Goal: Task Accomplishment & Management: Manage account settings

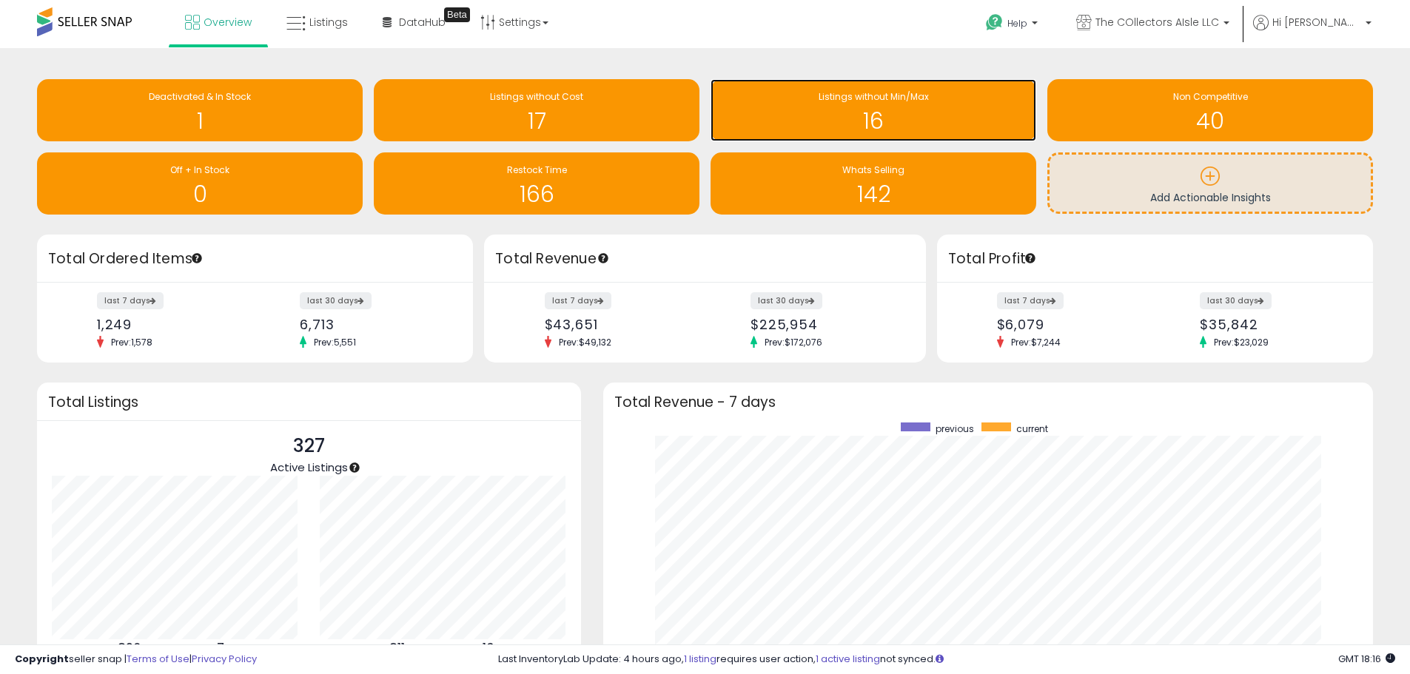
click at [804, 126] on h1 "16" at bounding box center [873, 121] width 311 height 24
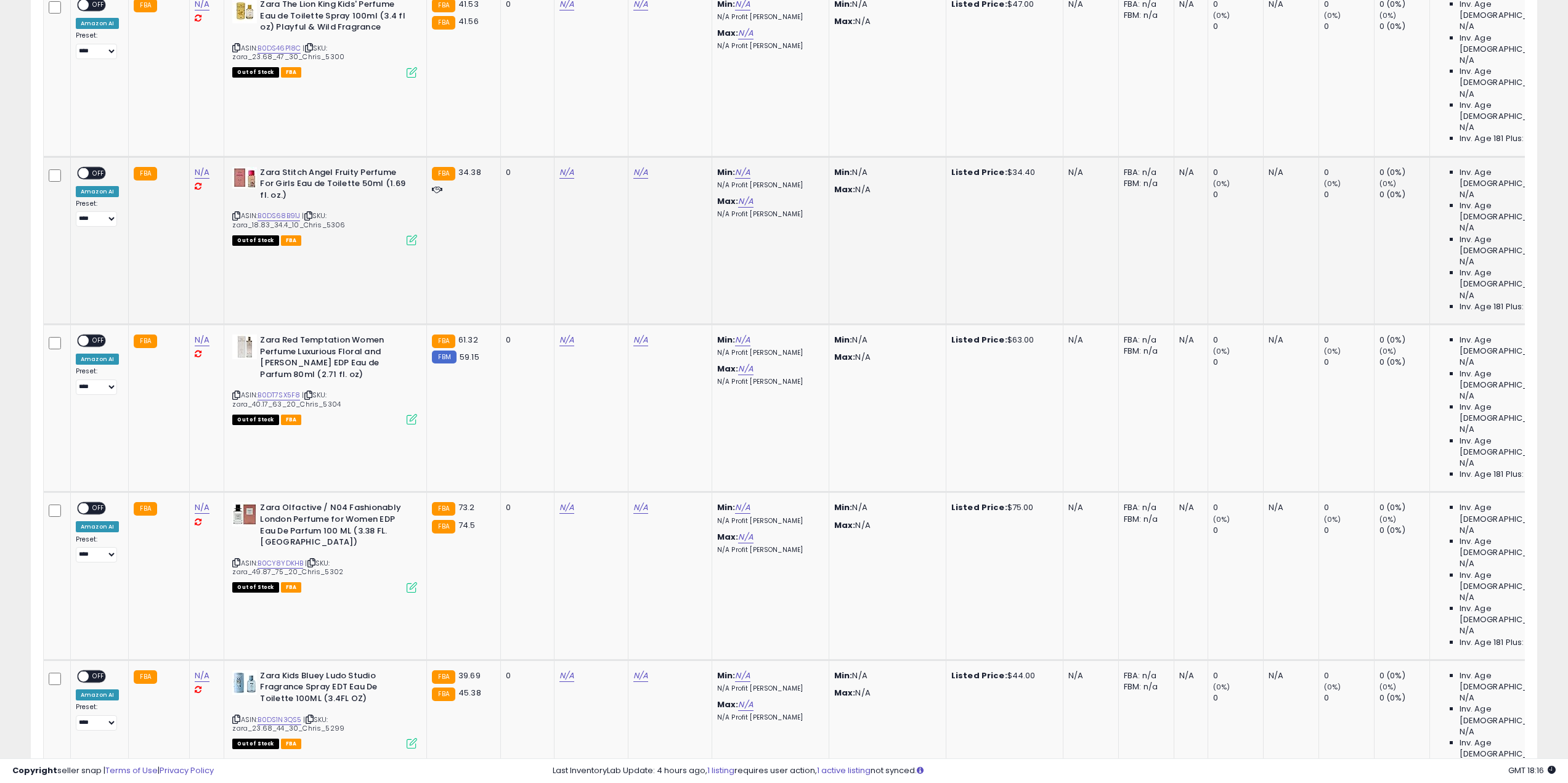
scroll to position [616, 0]
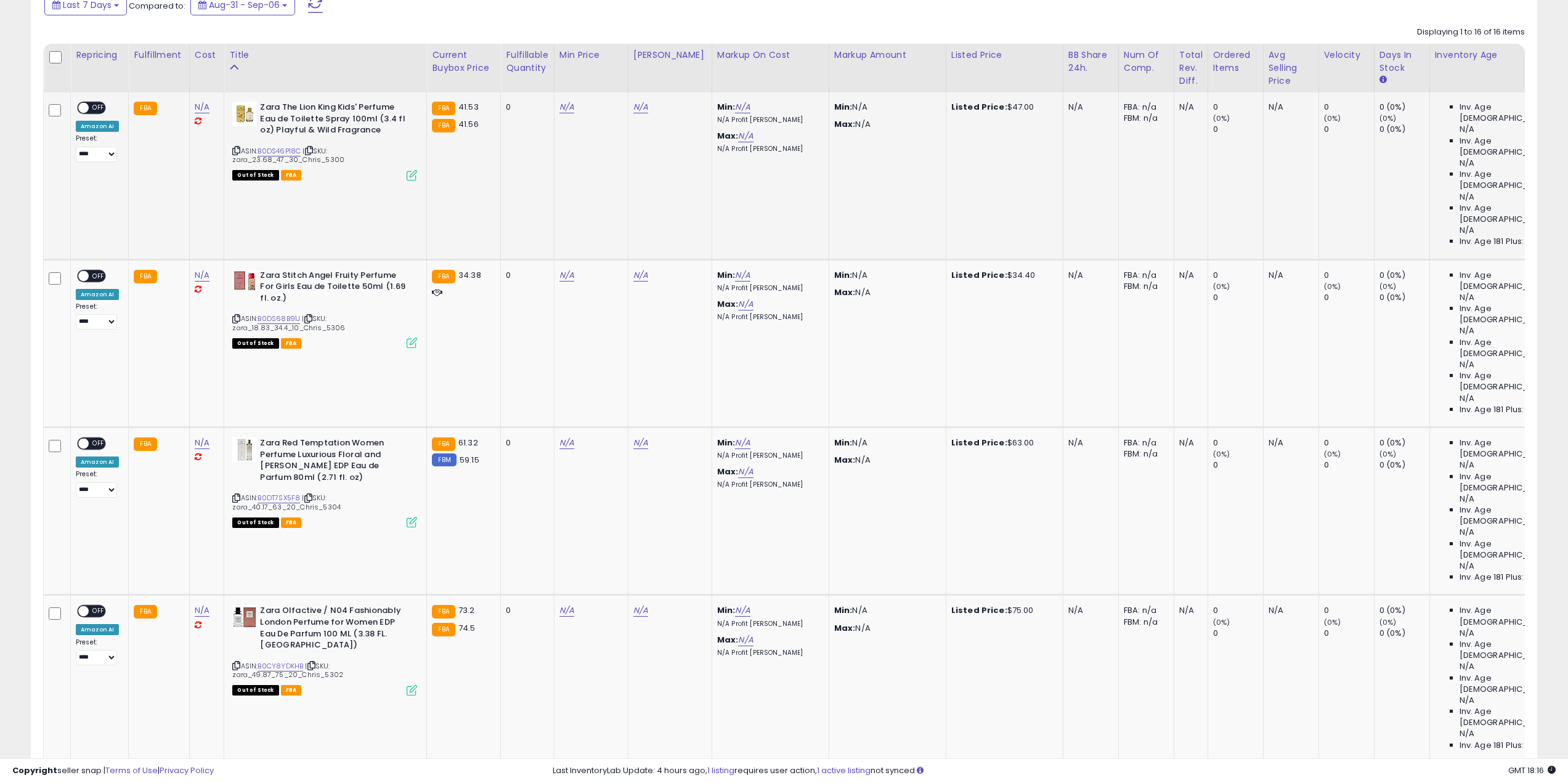
click at [279, 146] on div "ASIN: B0DS46P18C | SKU: zara_23.68_47_30_Chris_5300 Out of Stock FBA" at bounding box center [325, 140] width 185 height 77
click at [284, 150] on link "B0DS46P18C" at bounding box center [279, 151] width 43 height 11
click at [281, 314] on link "B0DS68B91J" at bounding box center [278, 319] width 42 height 11
click at [275, 493] on link "B0DT7SX5F8" at bounding box center [278, 498] width 42 height 11
click at [277, 561] on link "B0CY8YDKHB" at bounding box center [280, 666] width 46 height 11
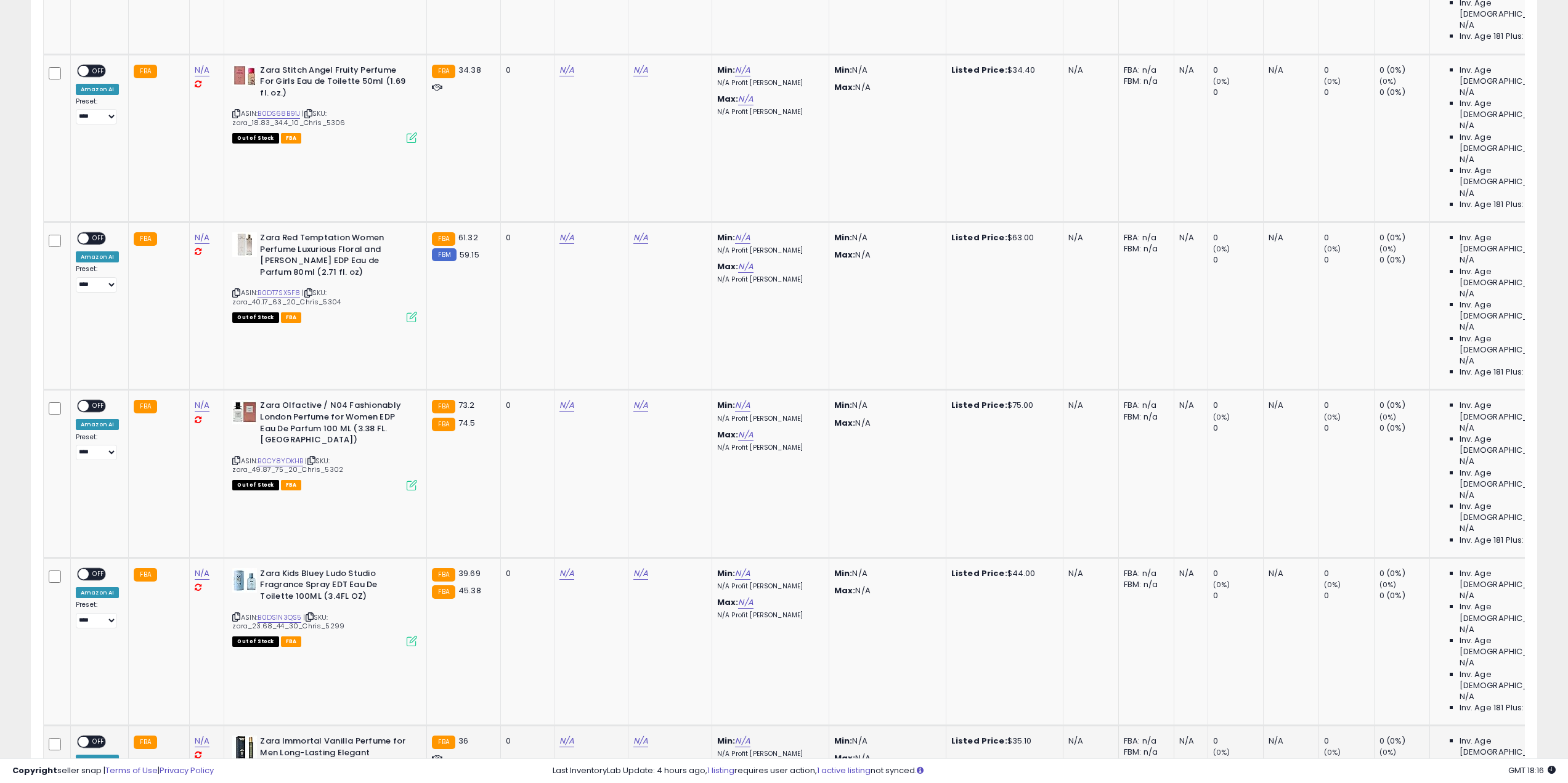
scroll to position [616, 0]
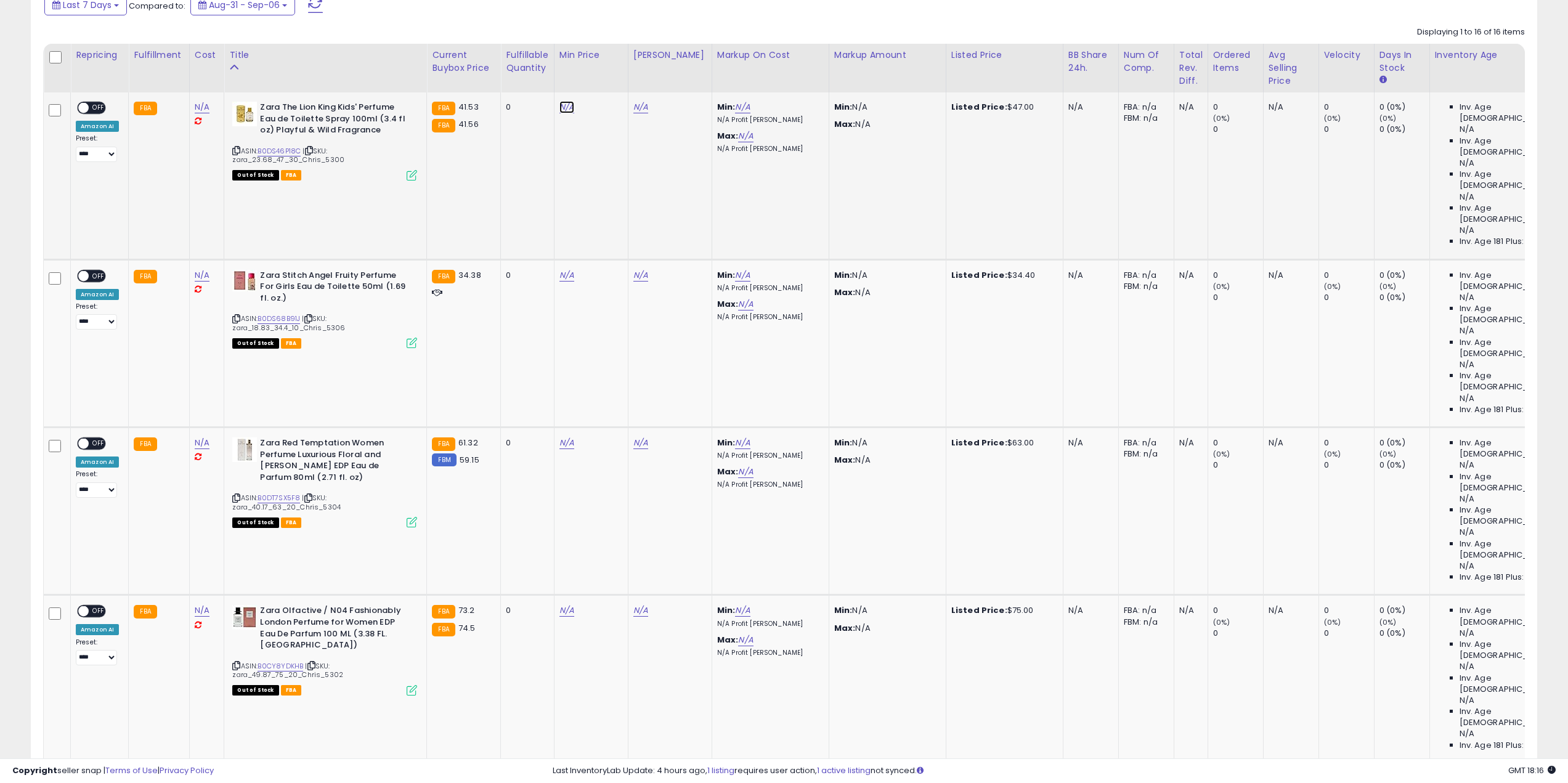
click at [567, 106] on link "N/A" at bounding box center [567, 107] width 15 height 12
type input "****"
click button "submit" at bounding box center [598, 63] width 21 height 18
drag, startPoint x: 105, startPoint y: 104, endPoint x: 98, endPoint y: 107, distance: 7.6
click at [104, 104] on span "OFF" at bounding box center [99, 108] width 20 height 11
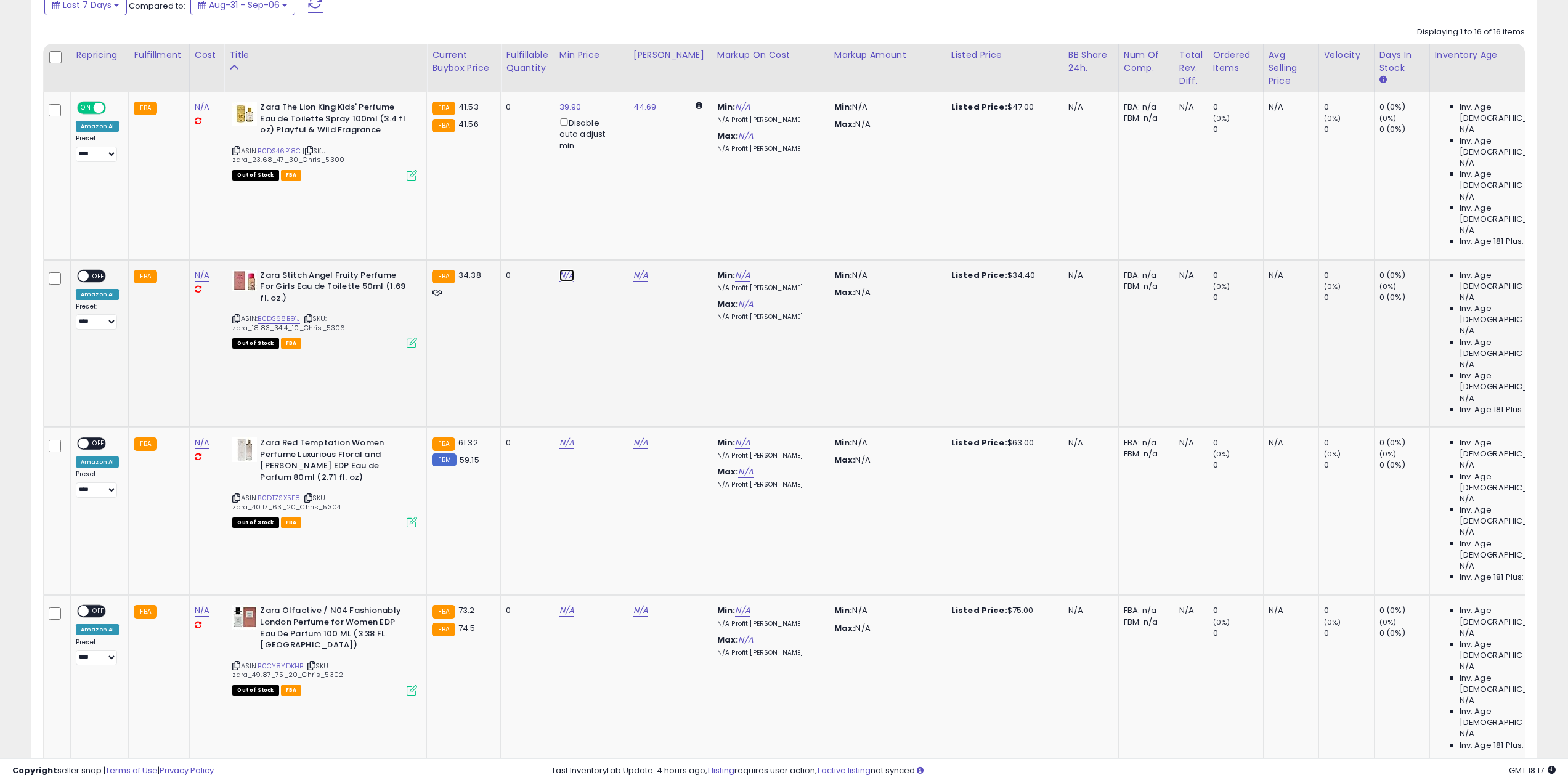
click at [568, 270] on link "N/A" at bounding box center [567, 275] width 15 height 12
type input "**"
click button "submit" at bounding box center [598, 160] width 21 height 18
click at [91, 270] on span "OFF" at bounding box center [99, 275] width 20 height 11
